Goal: Navigation & Orientation: Find specific page/section

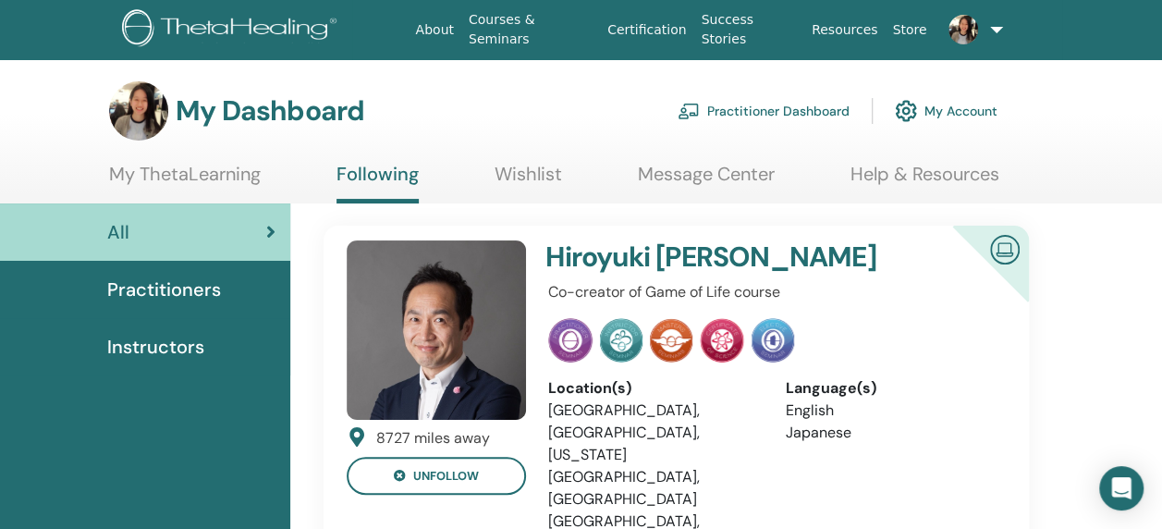
click at [521, 188] on link "Wishlist" at bounding box center [528, 181] width 67 height 36
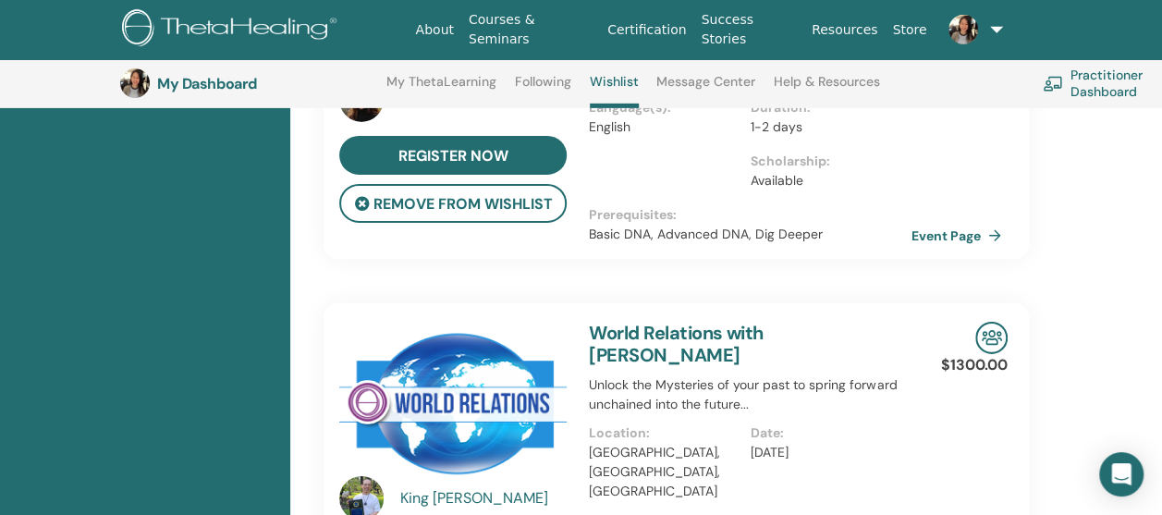
scroll to position [3099, 0]
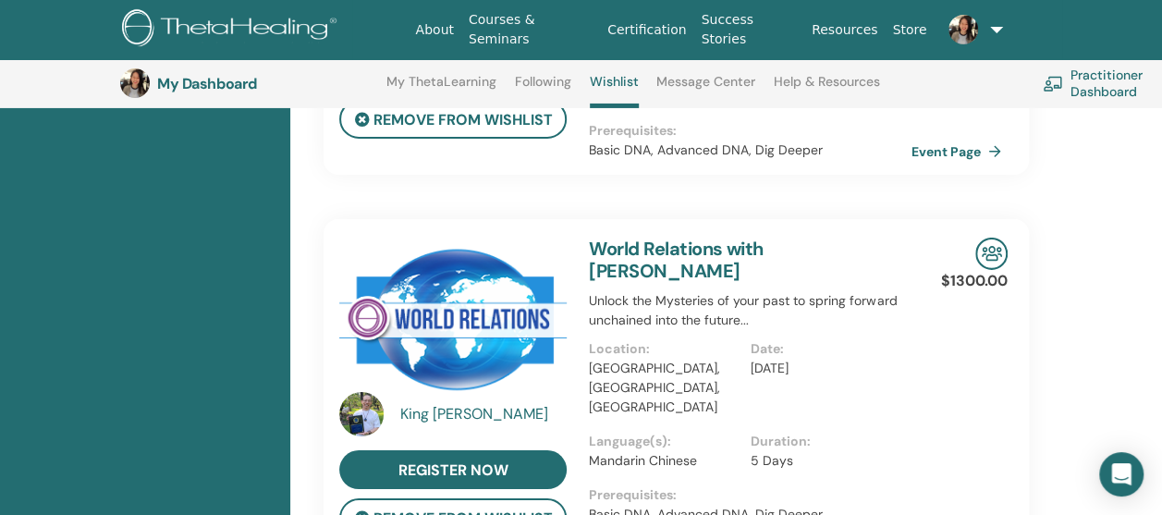
drag, startPoint x: 753, startPoint y: 274, endPoint x: 895, endPoint y: 268, distance: 142.5
click at [895, 359] on p "Dec/18, 2025" at bounding box center [826, 368] width 150 height 19
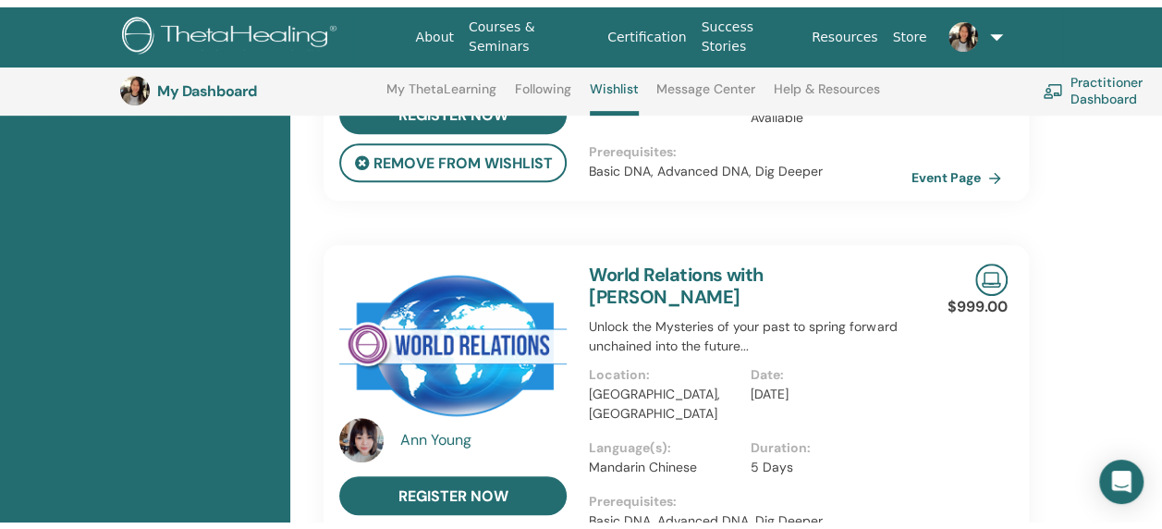
scroll to position [0, 0]
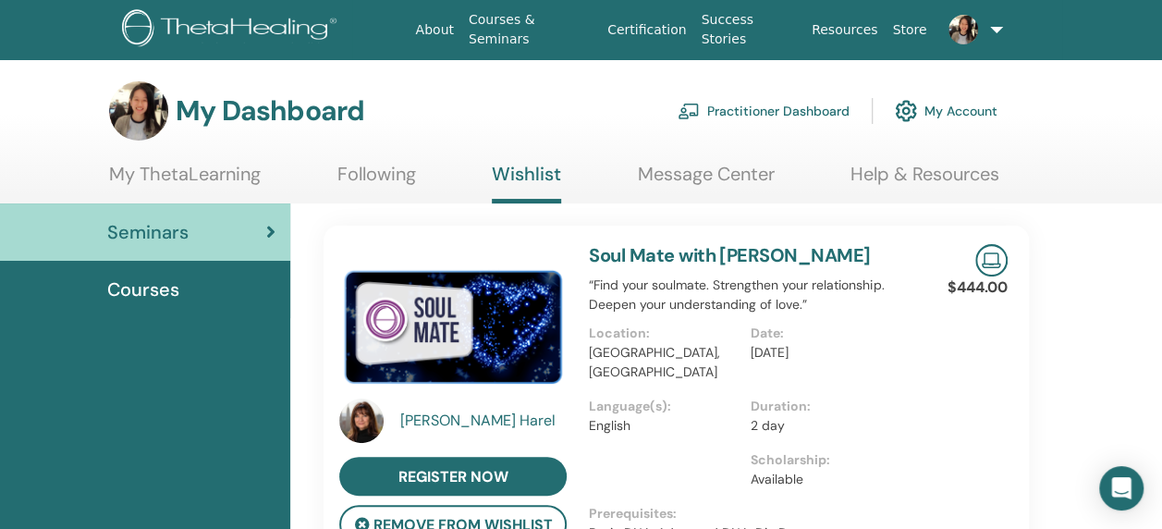
click at [199, 278] on div "Courses" at bounding box center [145, 290] width 261 height 28
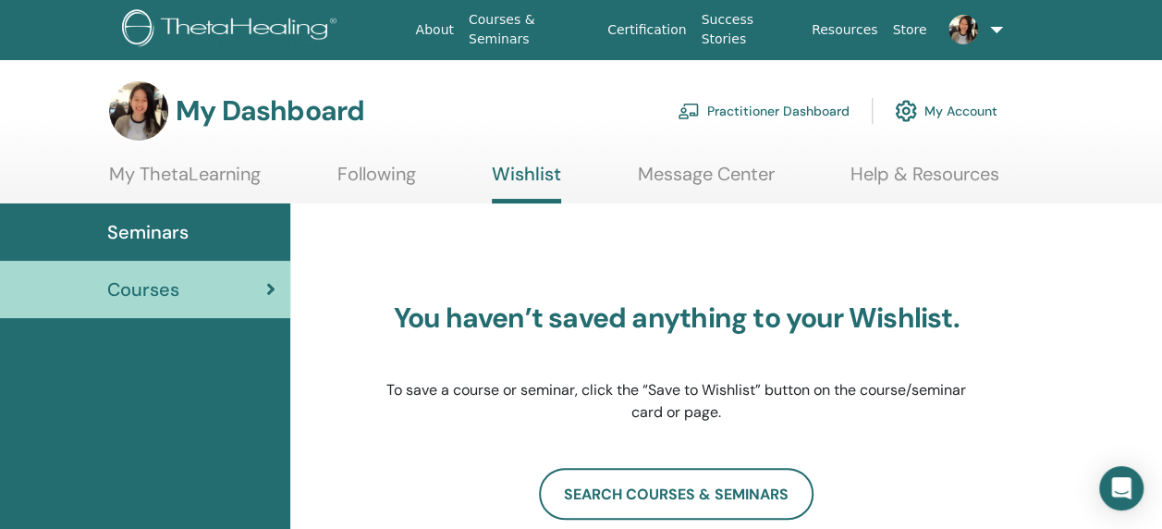
click at [328, 179] on ul "My ThetaLearning Following Wishlist Message Center Help & Resources" at bounding box center [554, 183] width 890 height 41
click at [400, 169] on link "Following" at bounding box center [376, 181] width 79 height 36
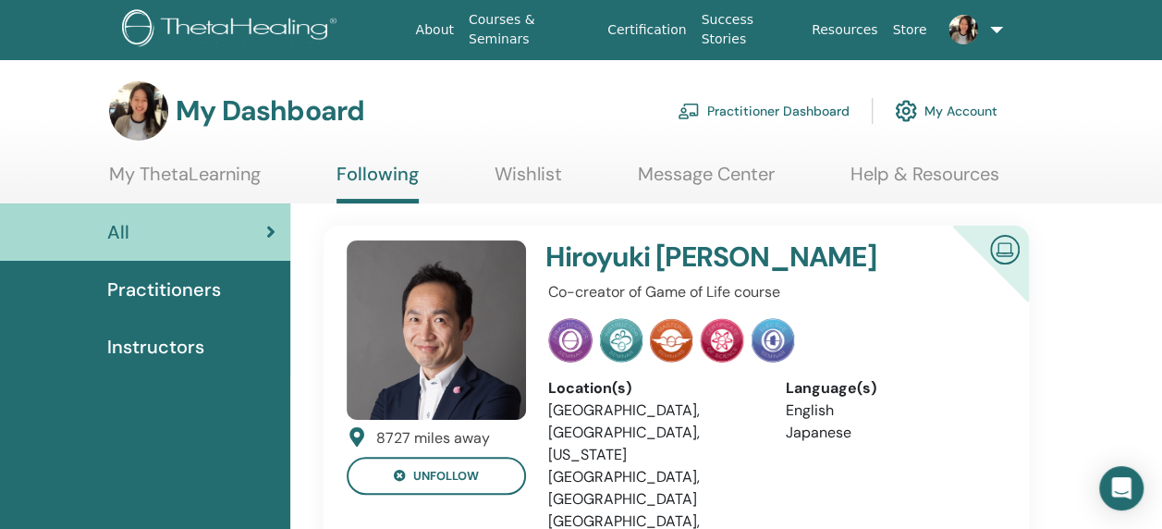
click at [251, 180] on link "My ThetaLearning" at bounding box center [185, 181] width 152 height 36
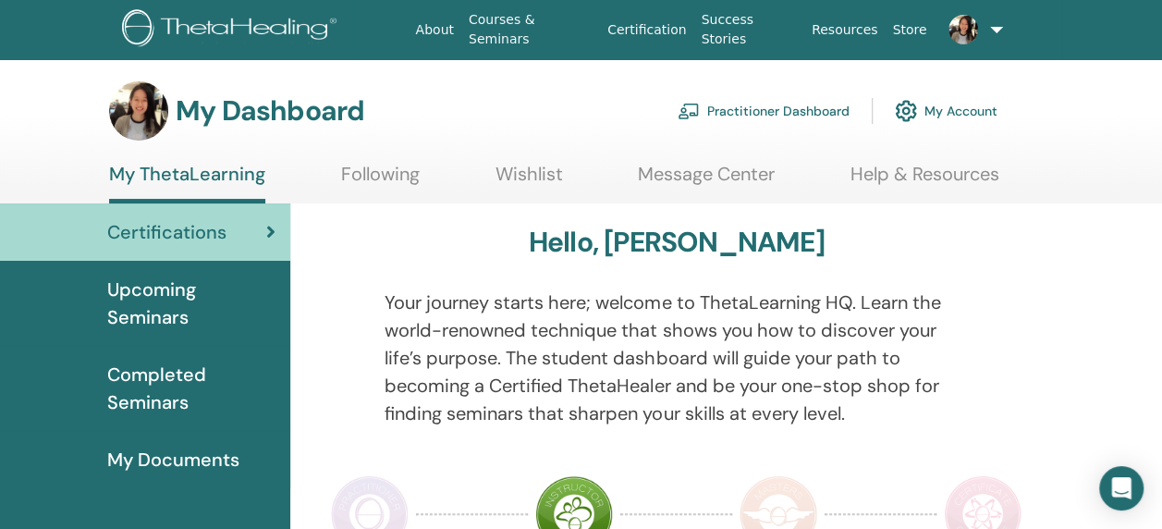
click at [643, 26] on link "Certification" at bounding box center [646, 30] width 93 height 34
